Goal: Entertainment & Leisure: Browse casually

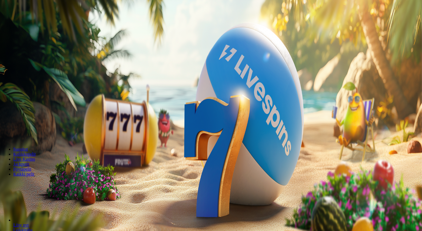
click at [32, 22] on span "Kirjaudu" at bounding box center [39, 20] width 14 height 4
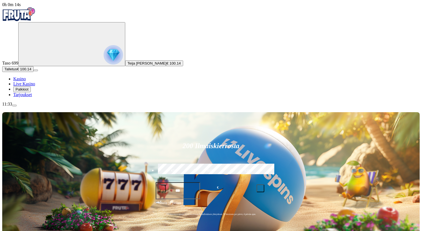
click at [104, 63] on img "Primary" at bounding box center [113, 54] width 19 height 19
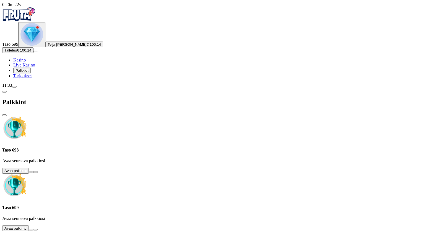
click at [29, 46] on img "Primary" at bounding box center [31, 34] width 23 height 23
click at [4, 115] on span "close icon" at bounding box center [4, 115] width 0 height 0
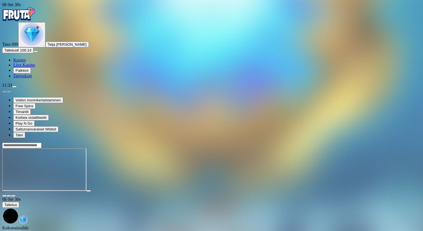
click at [16, 195] on button "button" at bounding box center [13, 196] width 4 height 2
